Goal: Check status

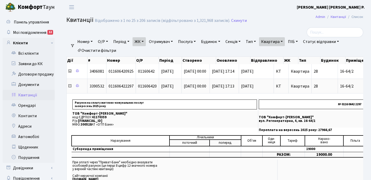
select select "25"
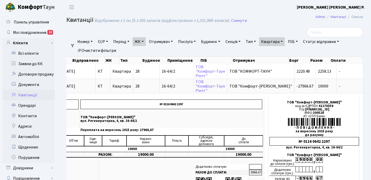
click at [285, 41] on link "Квартира" at bounding box center [272, 41] width 26 height 9
type input "1"
type input "2-1683"
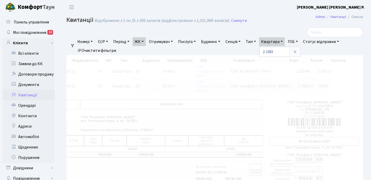
click at [145, 42] on link "ЖК" at bounding box center [138, 41] width 13 height 9
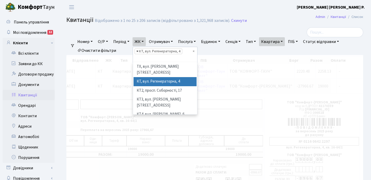
click at [138, 51] on span "×" at bounding box center [137, 51] width 2 height 5
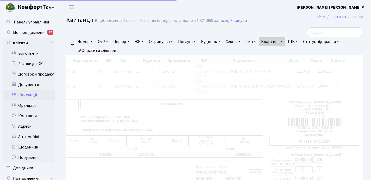
click at [145, 41] on link "ЖК" at bounding box center [138, 41] width 13 height 9
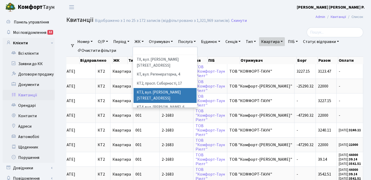
scroll to position [0, 171]
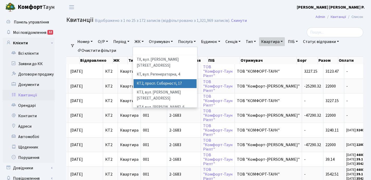
click at [155, 79] on li "КТ2, просп. Соборності, 17" at bounding box center [164, 83] width 63 height 9
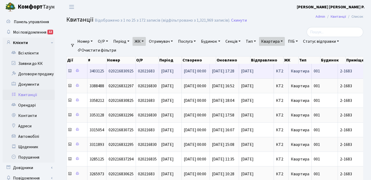
click at [69, 71] on icon at bounding box center [70, 71] width 4 height 4
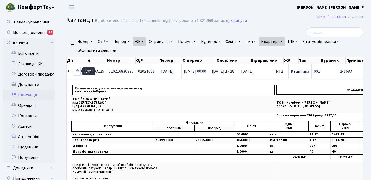
click at [78, 71] on icon at bounding box center [77, 71] width 4 height 4
